Goal: Check status: Check status

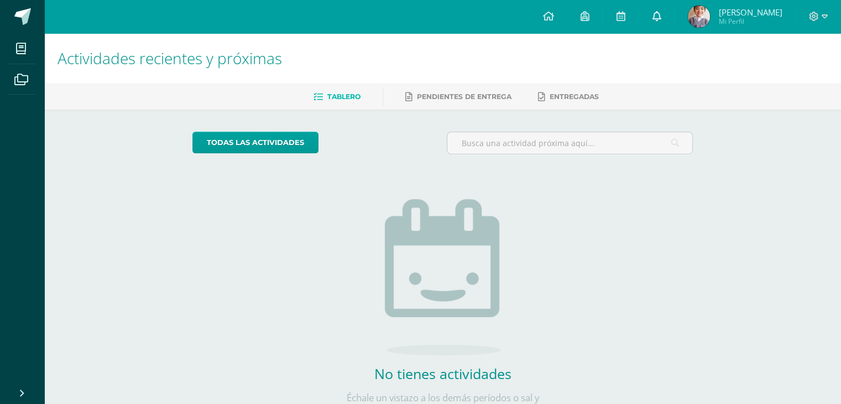
click at [661, 18] on icon at bounding box center [656, 16] width 9 height 10
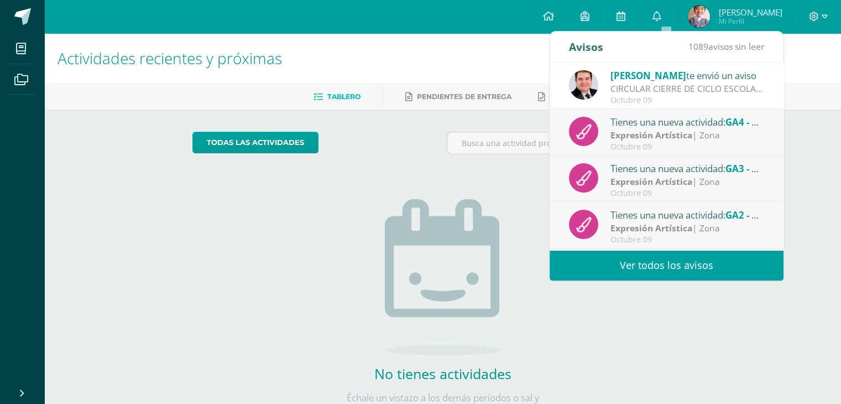
click at [721, 20] on span "Sumin Andrés Mi Perfil" at bounding box center [734, 17] width 98 height 22
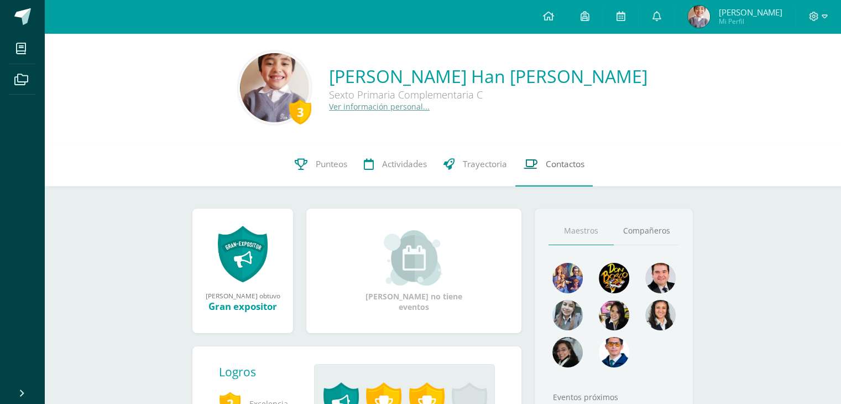
click at [575, 165] on span "Contactos" at bounding box center [565, 164] width 39 height 12
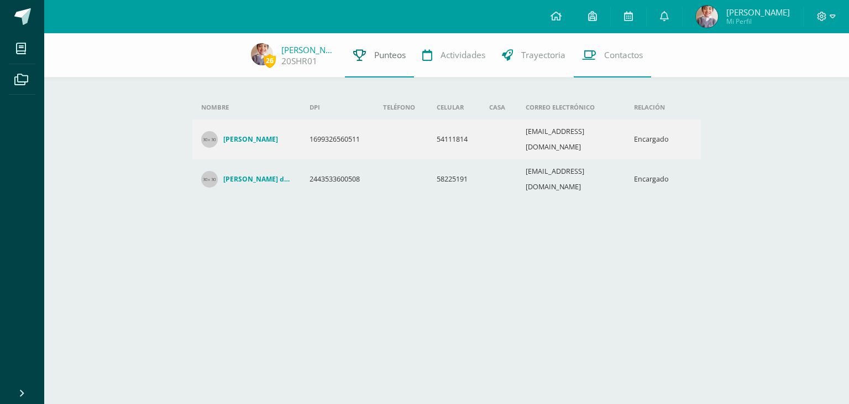
click at [386, 66] on link "Punteos" at bounding box center [379, 55] width 69 height 44
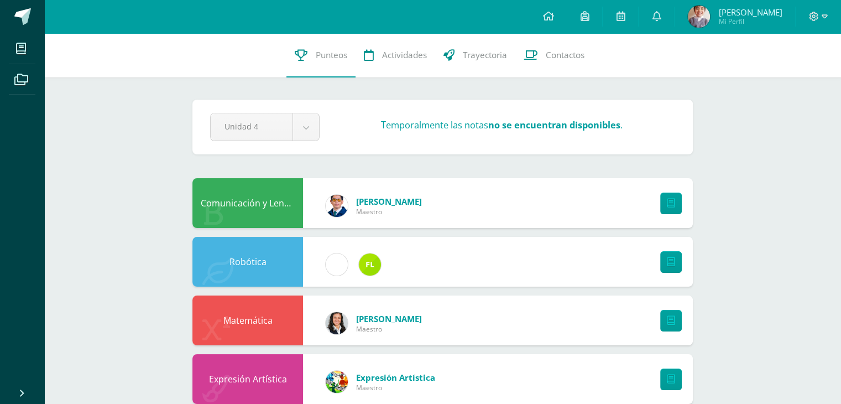
click at [579, 136] on div "Unidad 4 Unidad 1 Unidad 2 Unidad 3 Unidad 4 Temporalmente las notas no se encu…" at bounding box center [443, 127] width 474 height 28
